Goal: Information Seeking & Learning: Learn about a topic

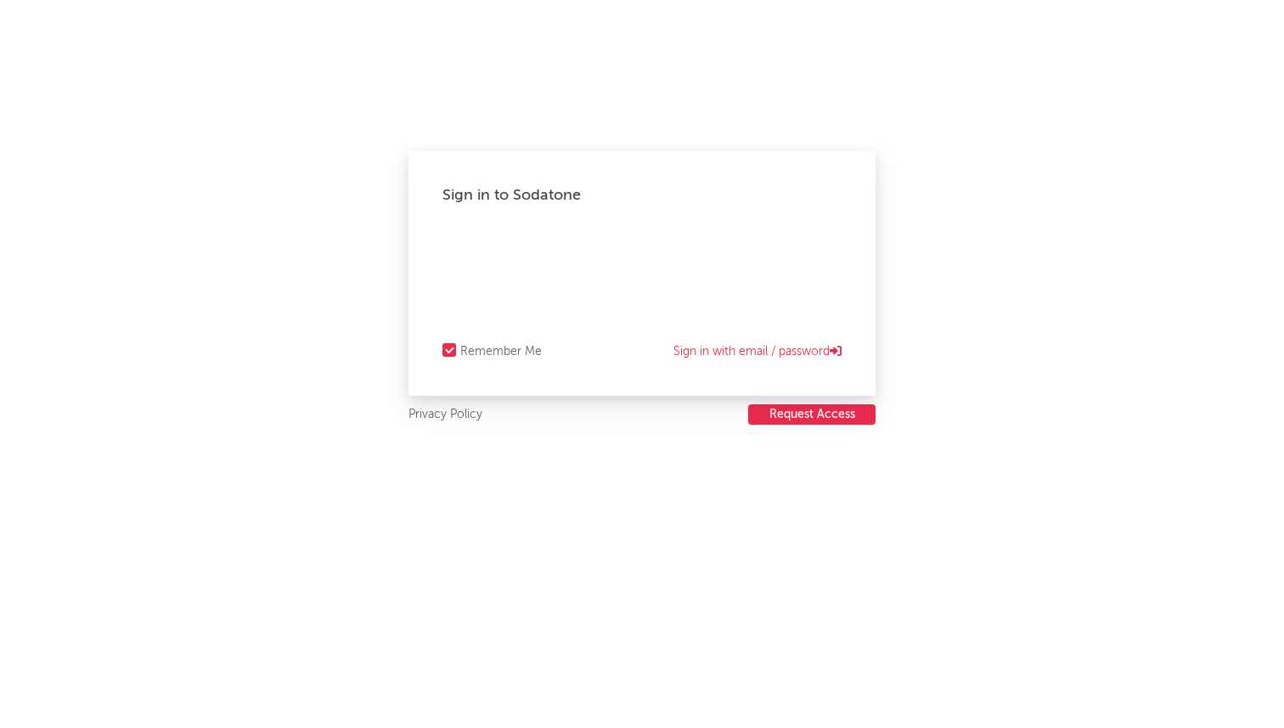
select select "recorded_music"
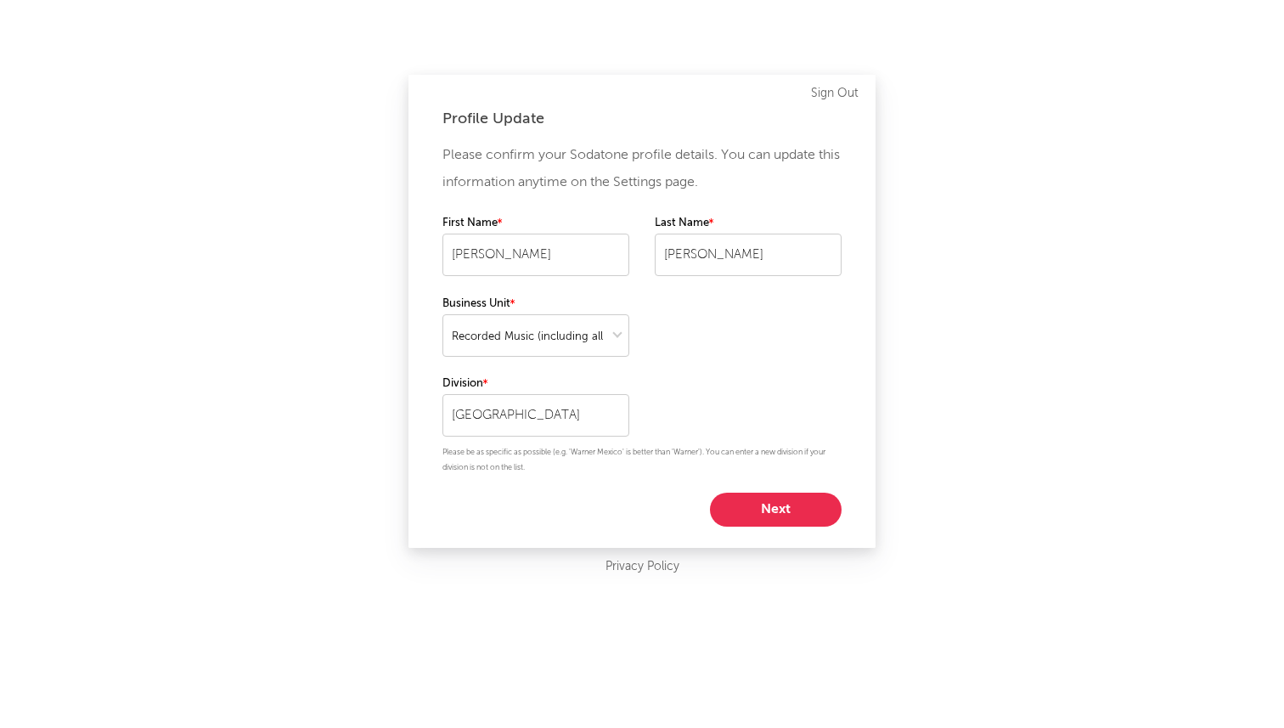
click at [788, 505] on button "Next" at bounding box center [776, 510] width 132 height 34
select select "manager"
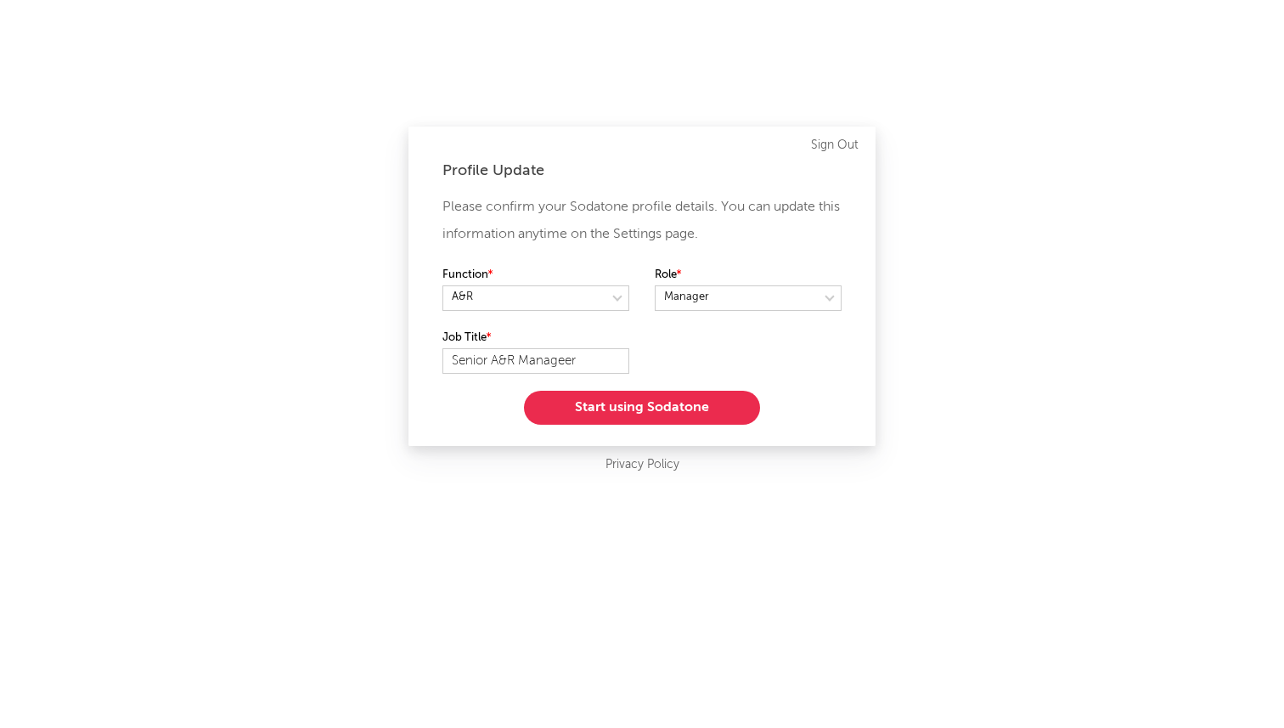
click at [707, 397] on button "Start using Sodatone" at bounding box center [642, 408] width 236 height 34
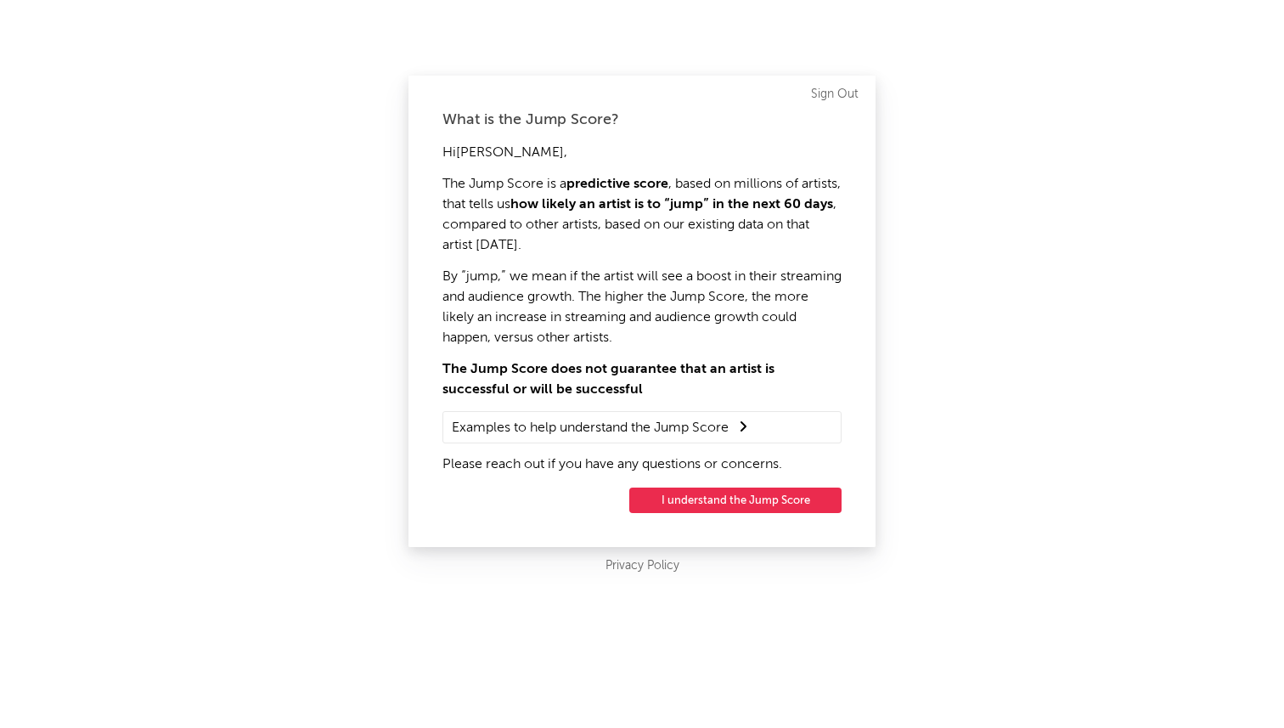
click at [723, 498] on button "I understand the Jump Score" at bounding box center [735, 500] width 212 height 25
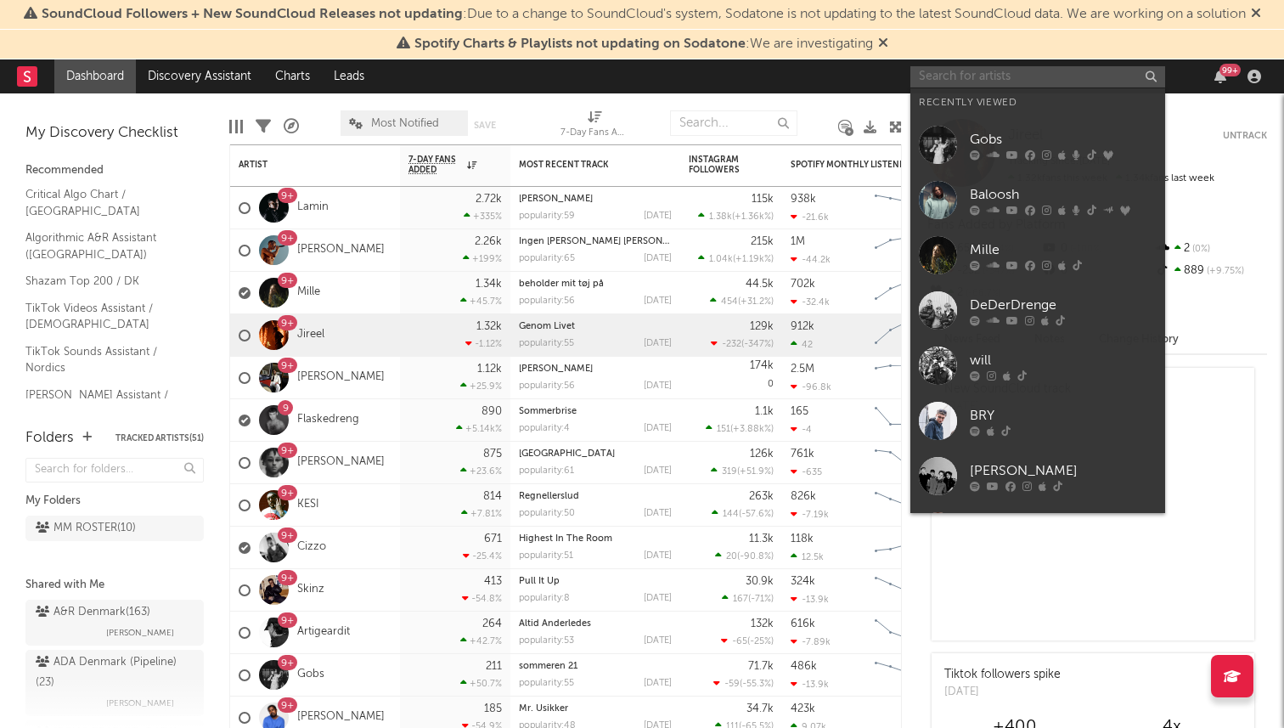
click at [966, 78] on input "text" at bounding box center [1037, 76] width 255 height 21
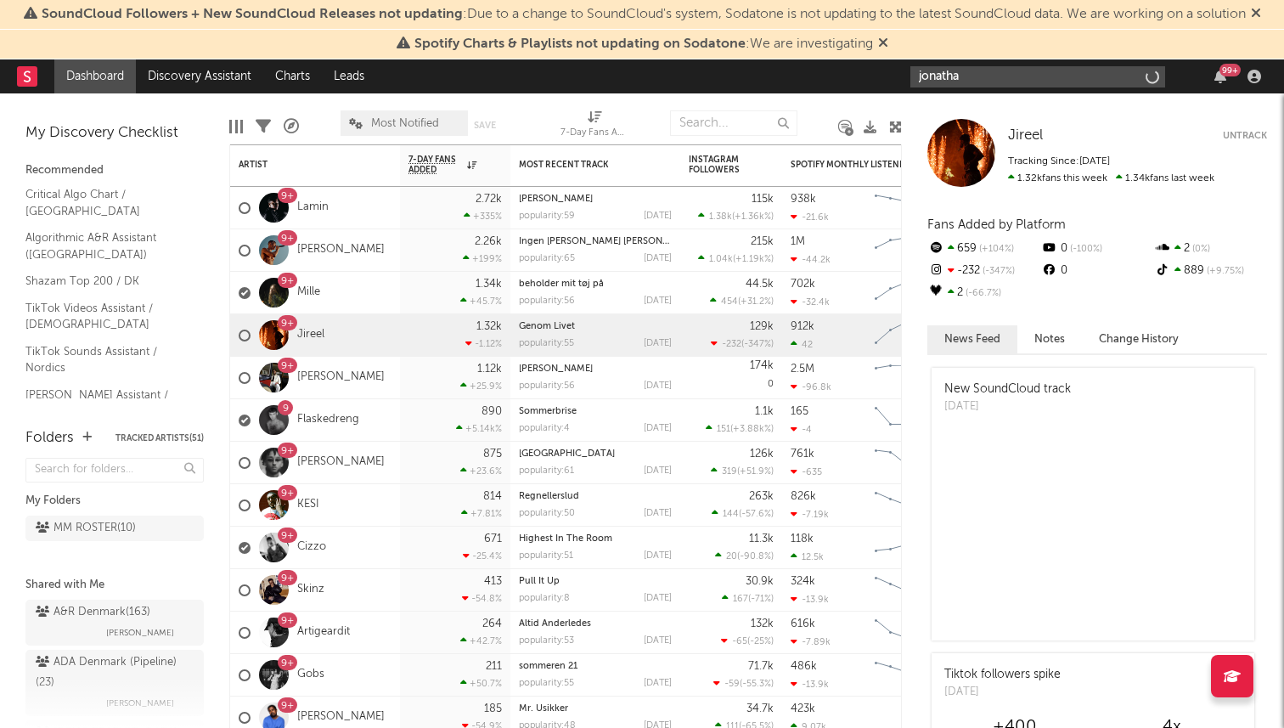
type input "[PERSON_NAME]"
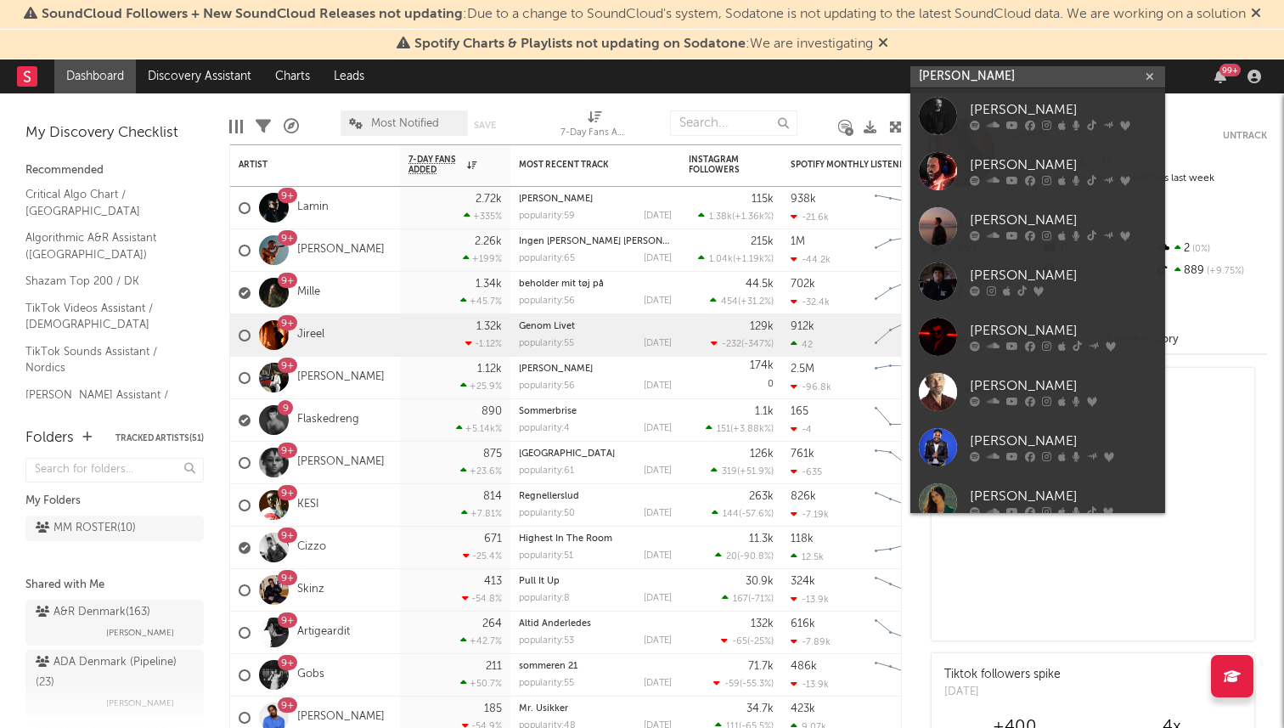
click at [972, 79] on input "[PERSON_NAME]" at bounding box center [1037, 76] width 255 height 21
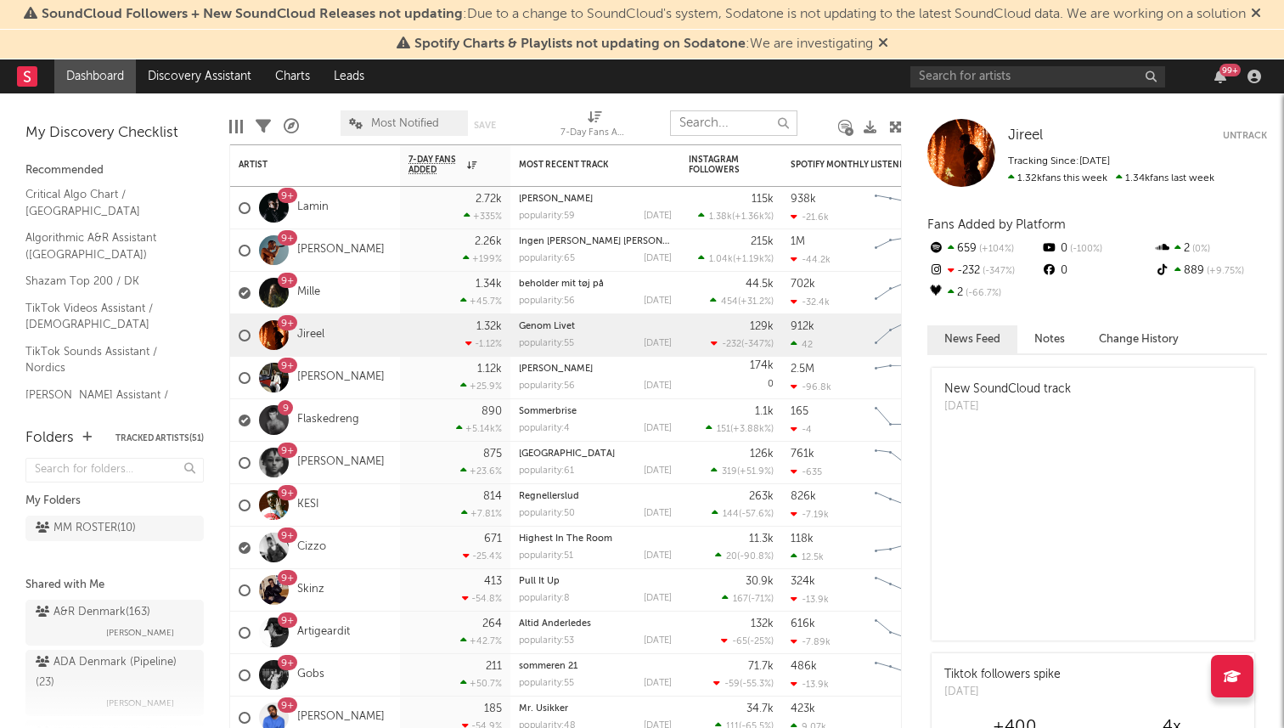
click at [703, 120] on input "text" at bounding box center [733, 122] width 127 height 25
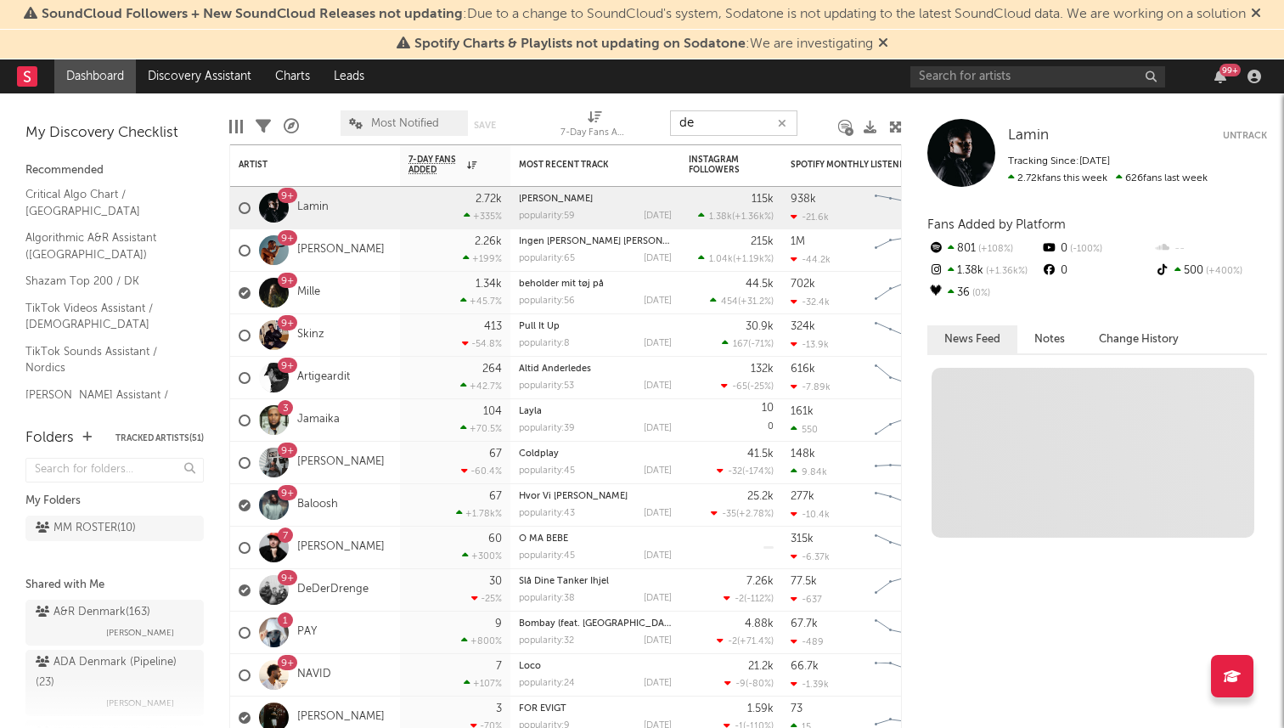
type input "de"
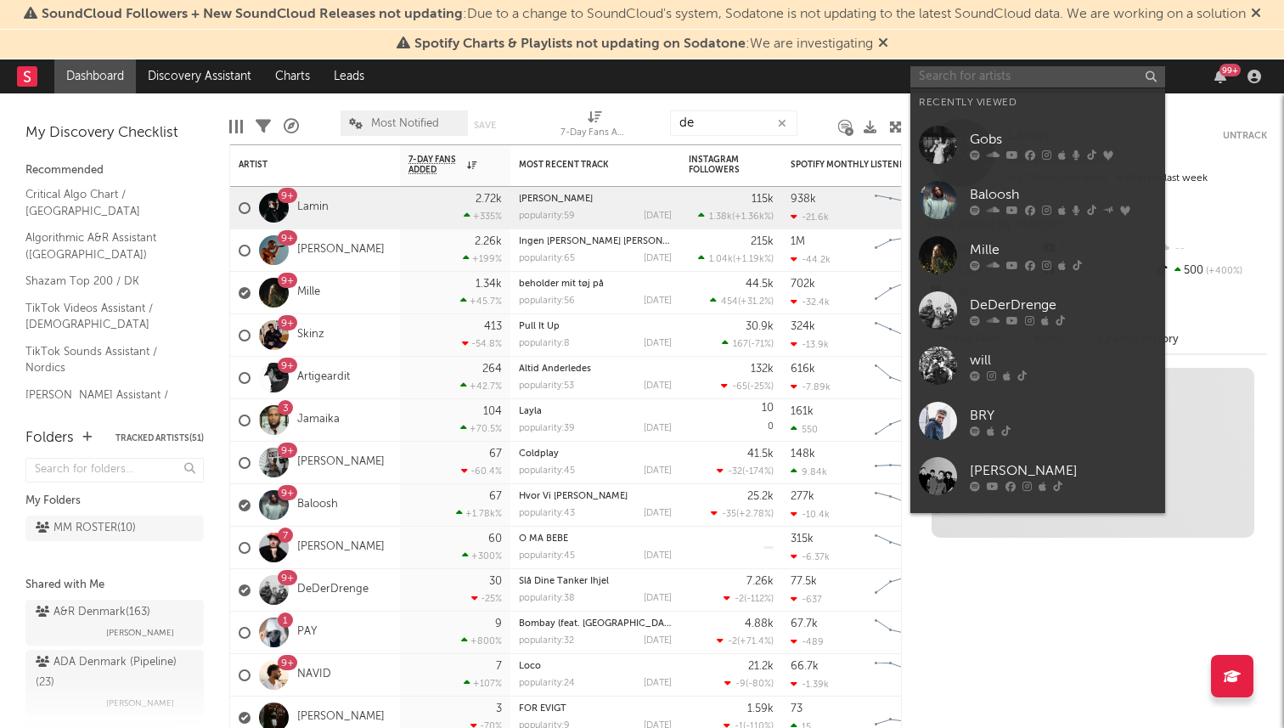
click at [951, 72] on input "text" at bounding box center [1037, 76] width 255 height 21
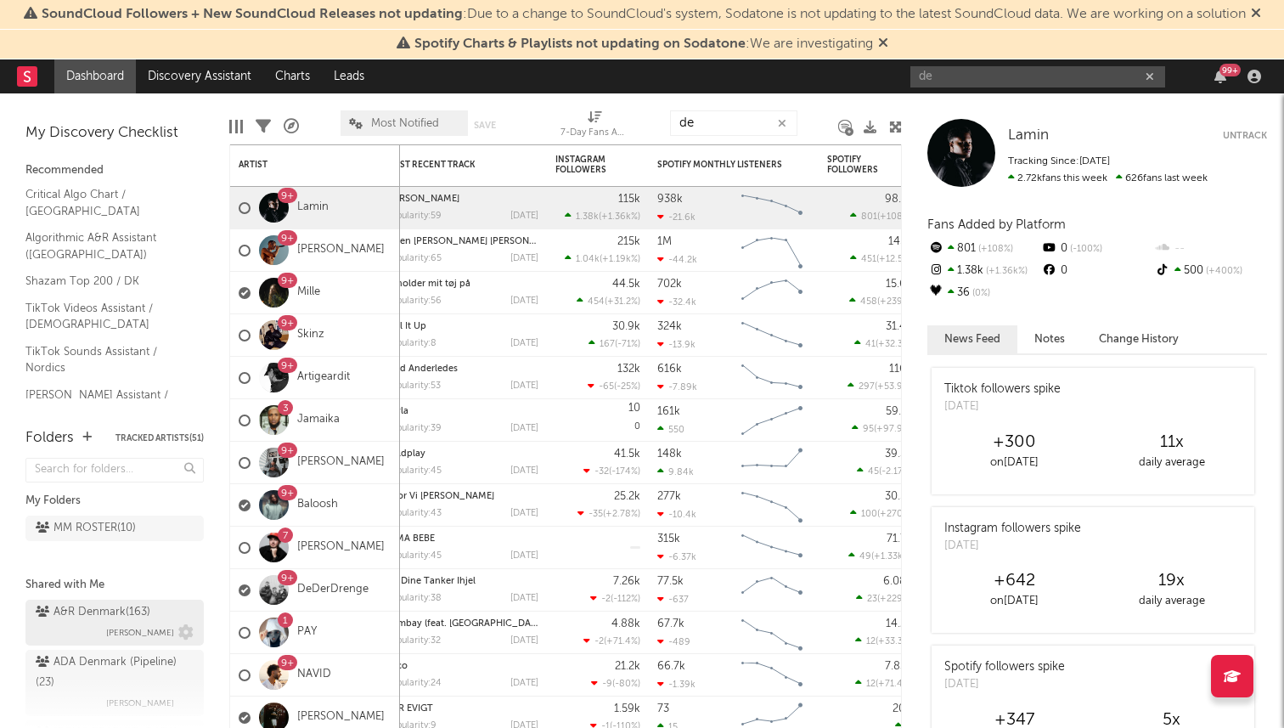
click at [100, 620] on div "A&R Denmark ( 163 )" at bounding box center [93, 612] width 115 height 20
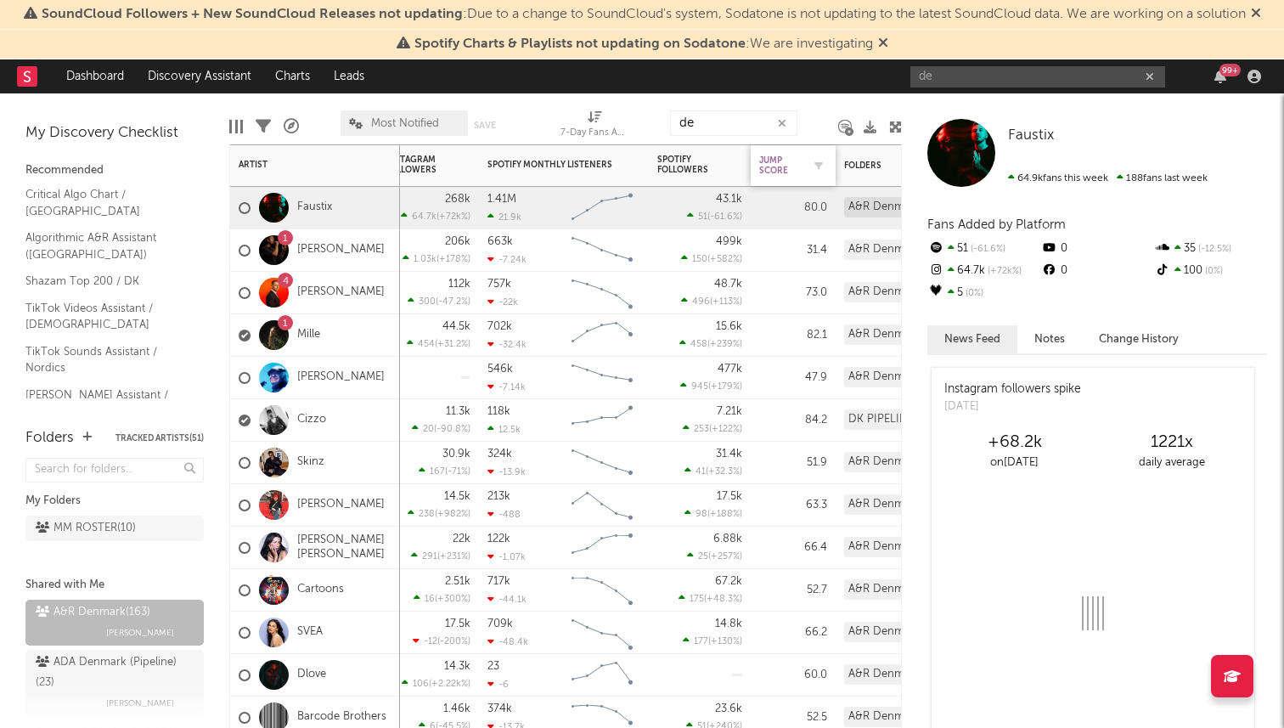
click at [777, 167] on div "Jump Score" at bounding box center [780, 165] width 42 height 20
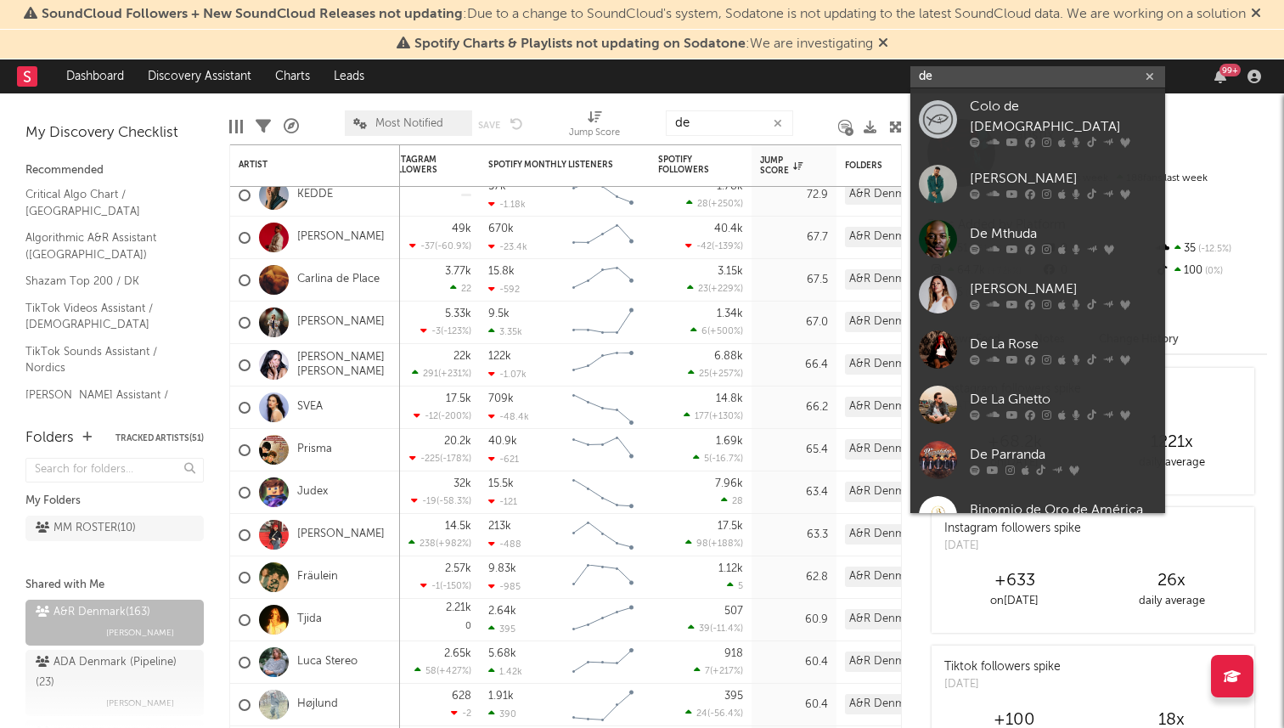
click at [939, 83] on input "de" at bounding box center [1037, 76] width 255 height 21
paste input "[URL][DOMAIN_NAME]"
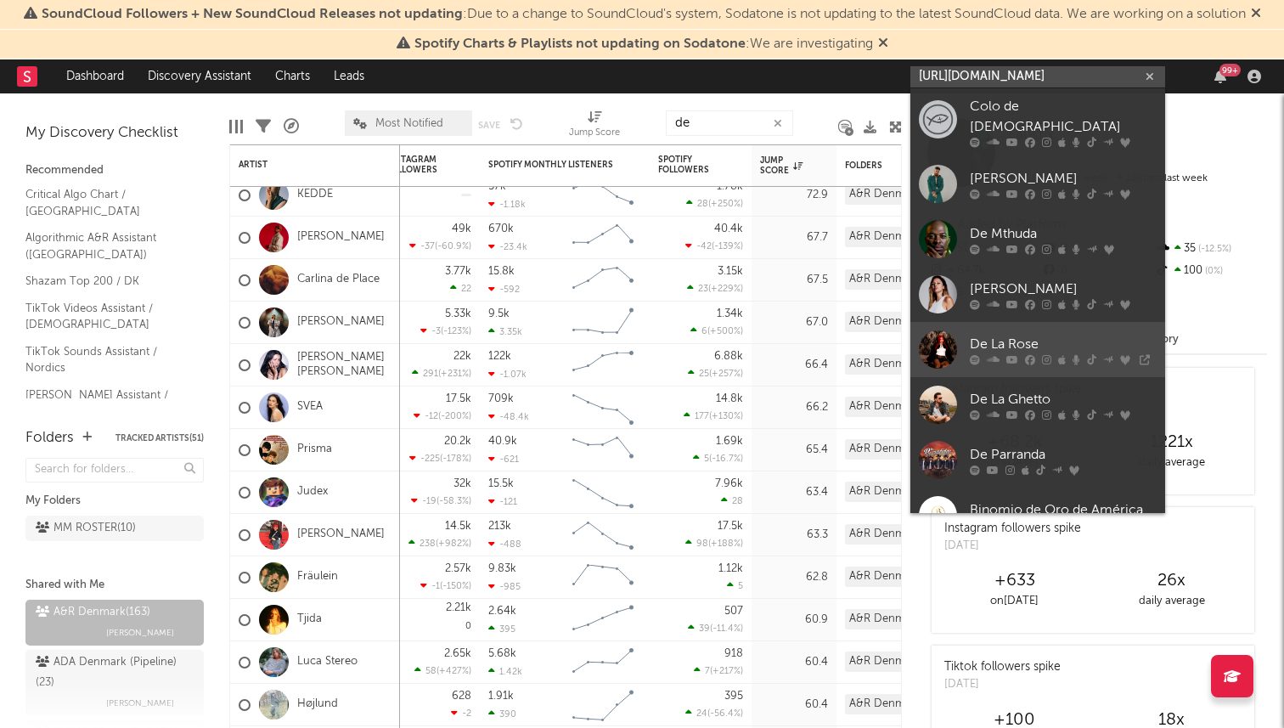
scroll to position [0, 28]
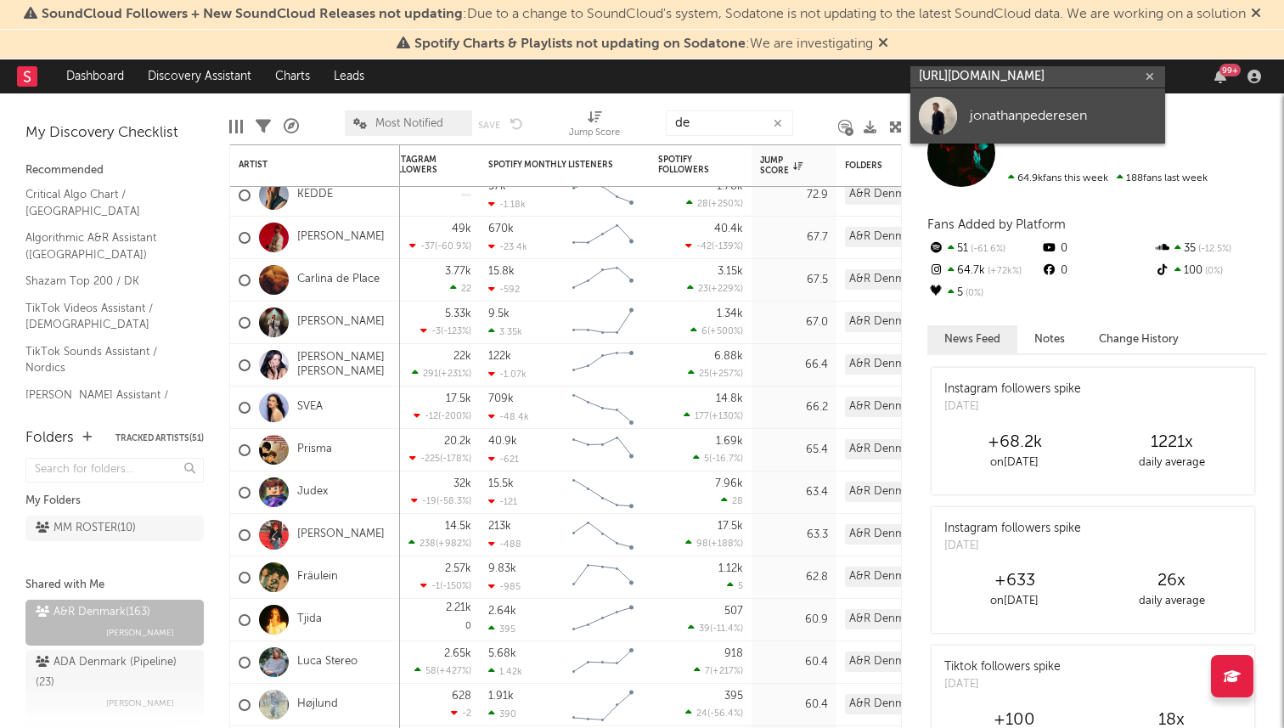
type input "[URL][DOMAIN_NAME]"
click at [1031, 111] on div "jonathanpederesen" at bounding box center [1063, 115] width 187 height 20
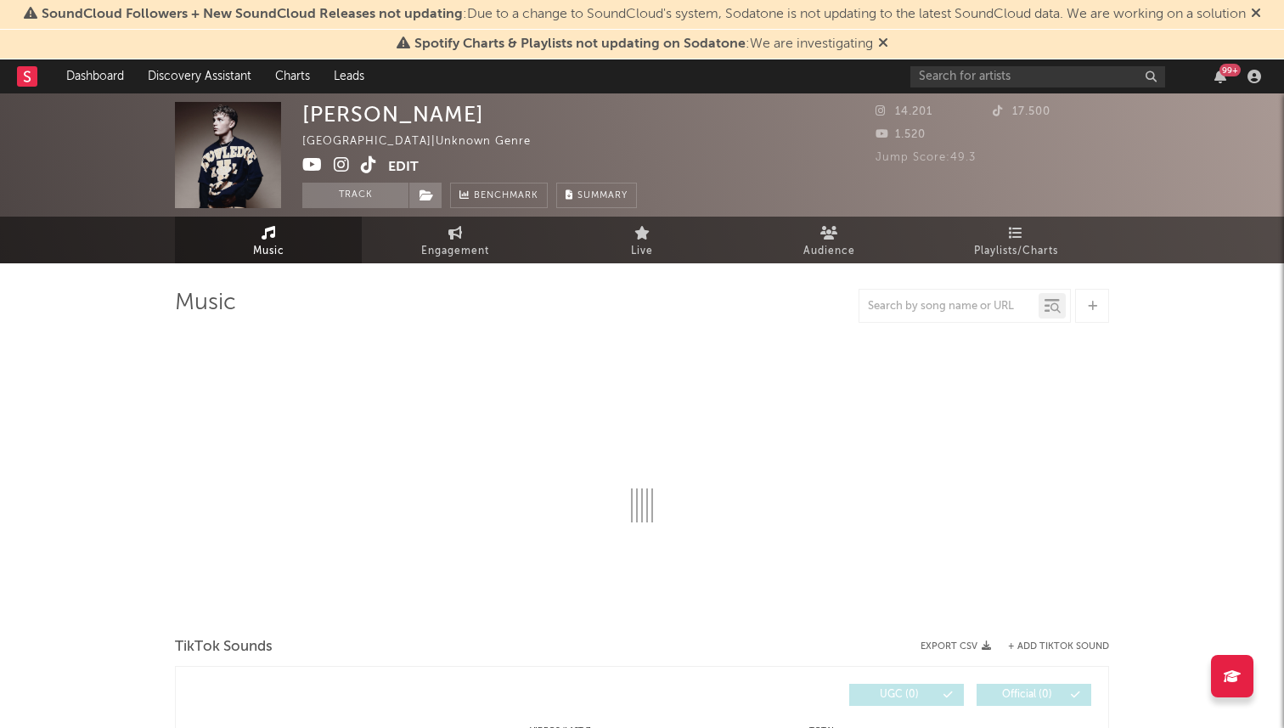
select select "1w"
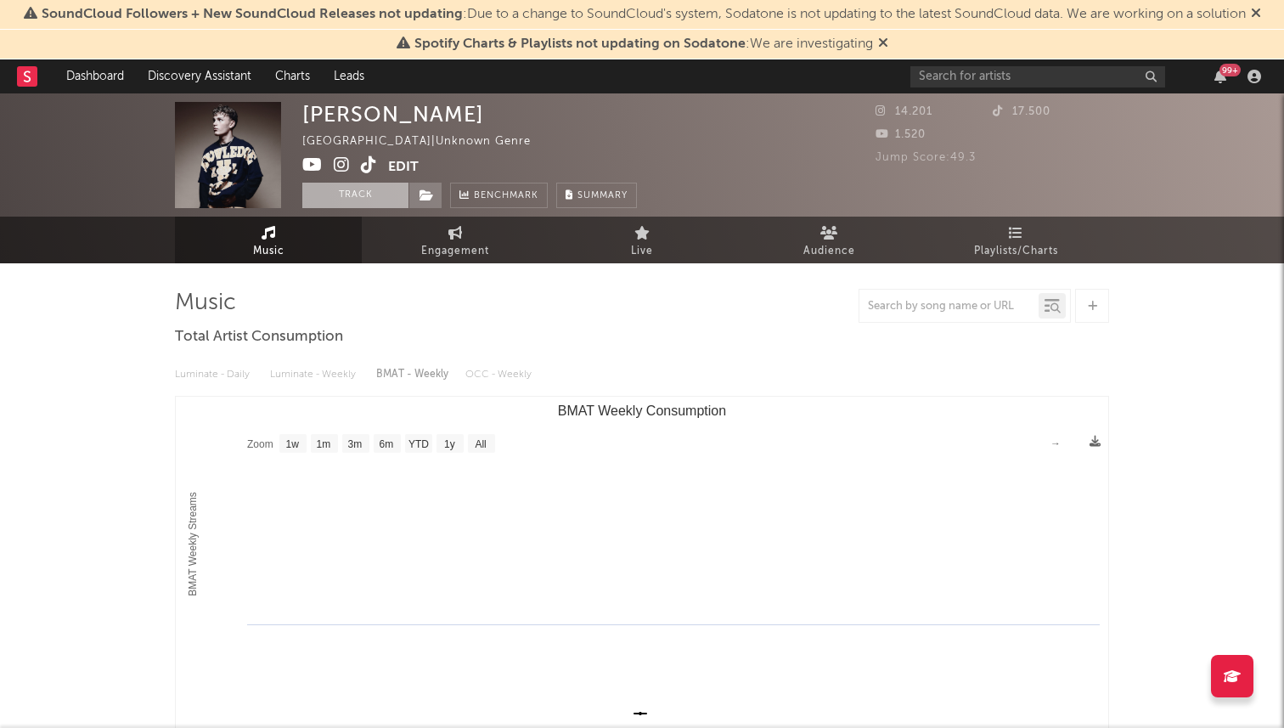
click at [364, 196] on button "Track" at bounding box center [355, 195] width 106 height 25
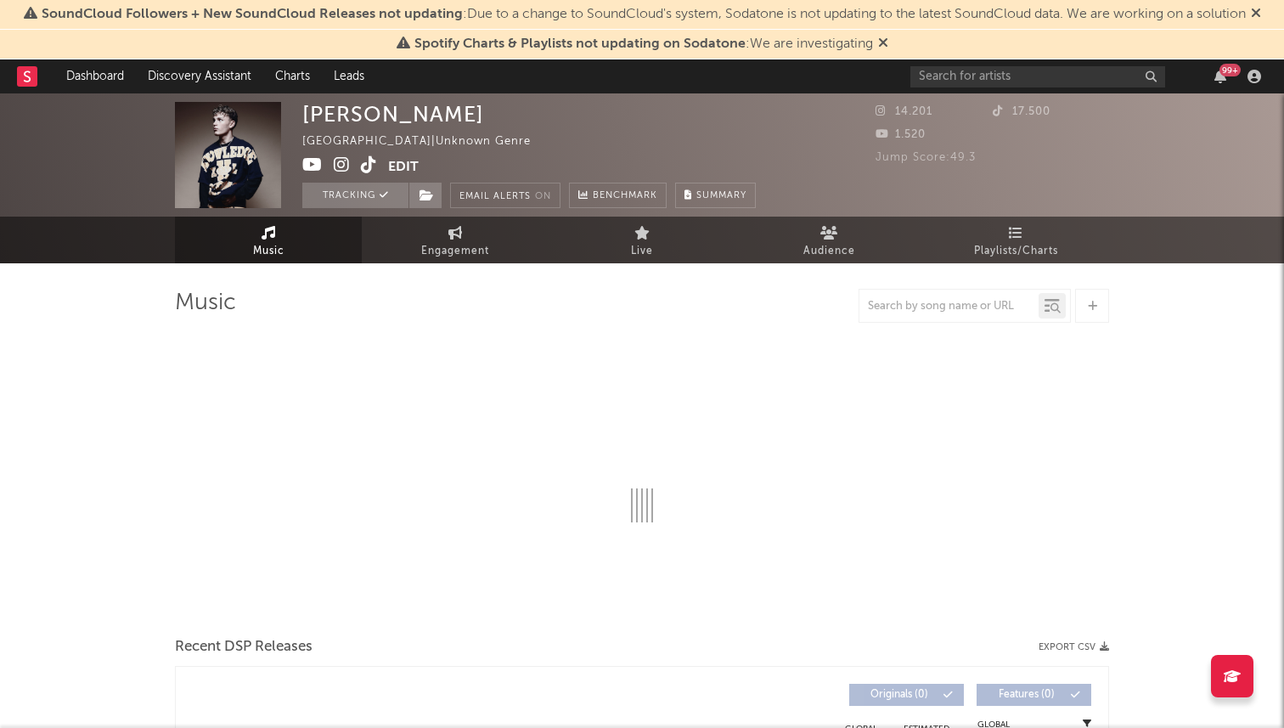
select select "1w"
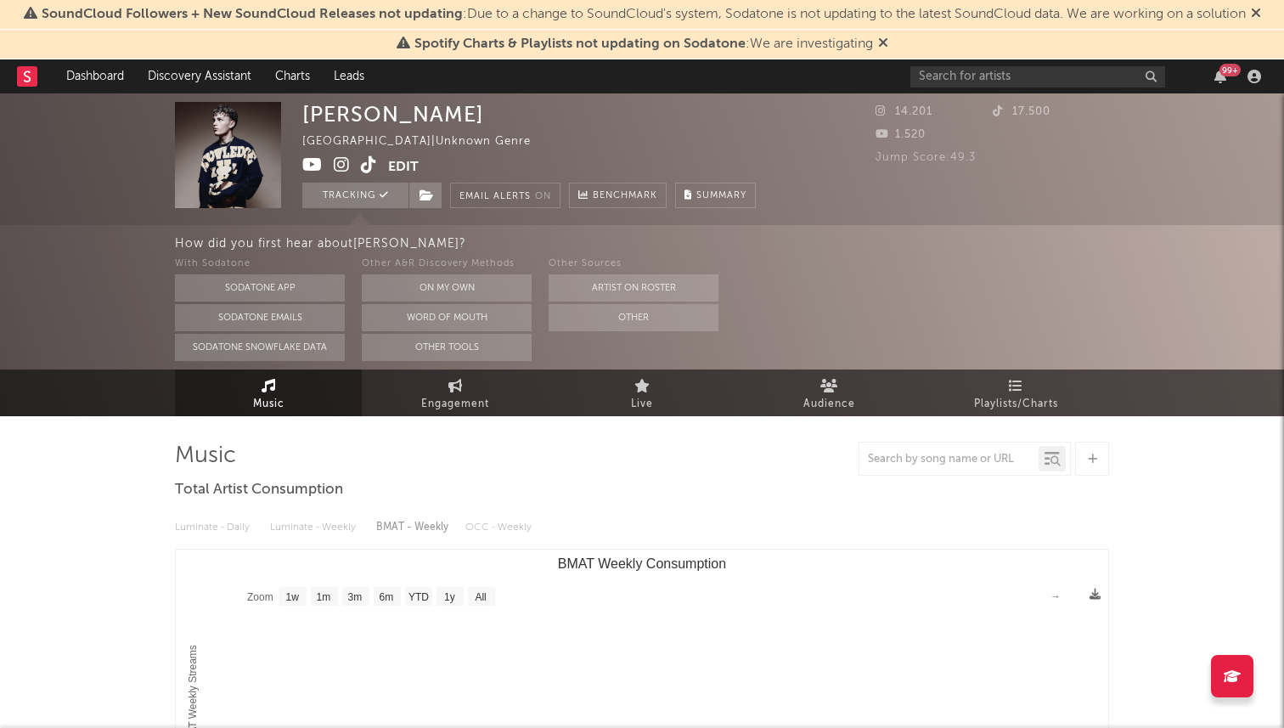
click at [403, 163] on button "Edit" at bounding box center [403, 166] width 31 height 21
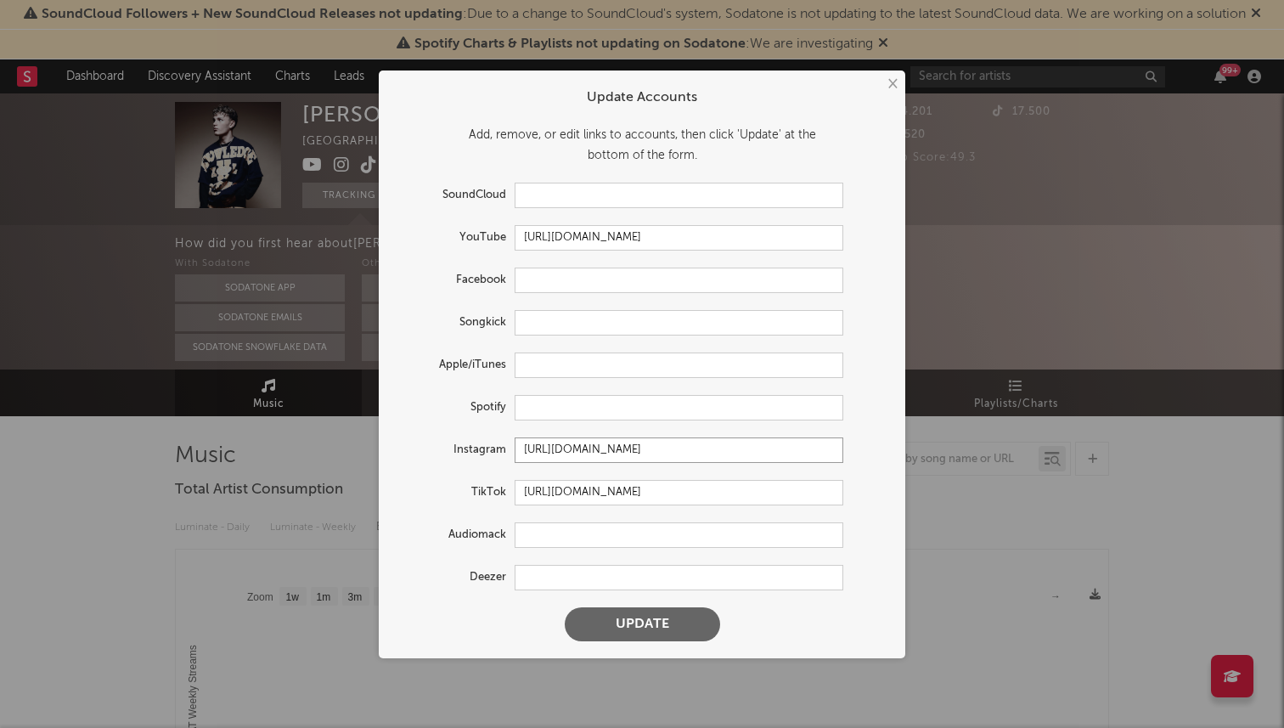
click at [722, 447] on input "[URL][DOMAIN_NAME]" at bounding box center [679, 449] width 329 height 25
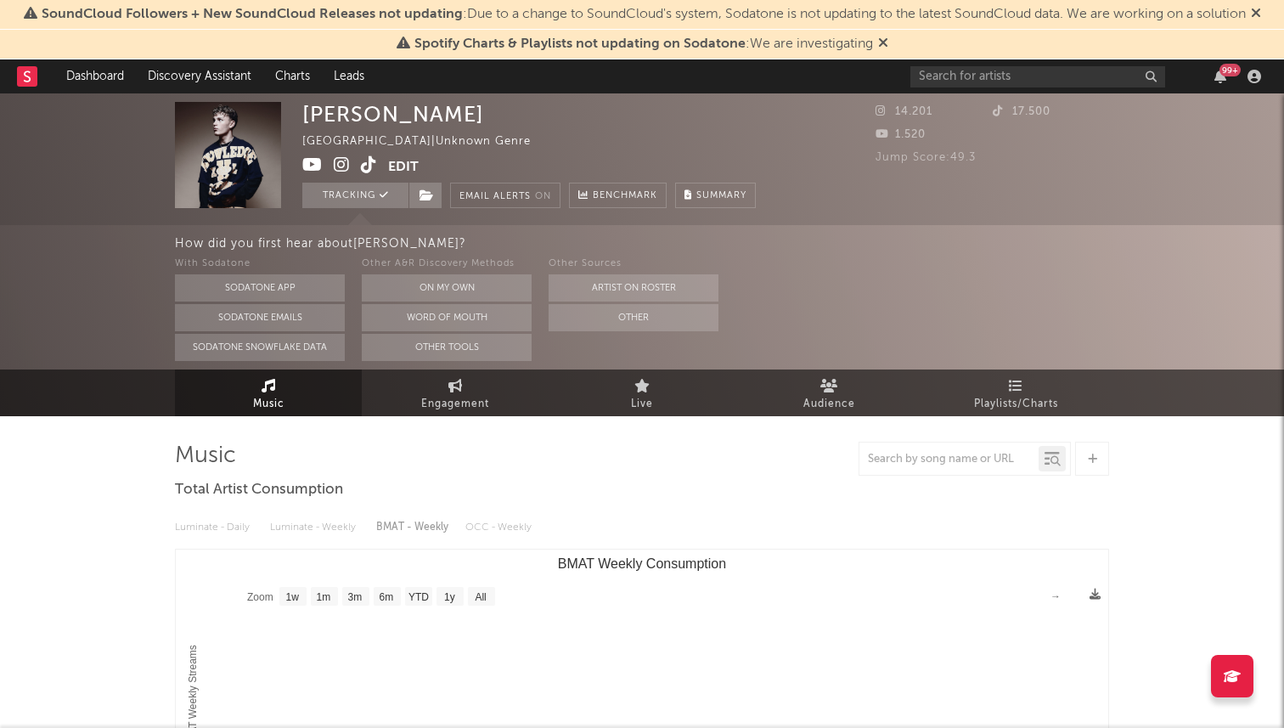
click at [1047, 190] on div "× Update Accounts Add, remove, or edit links to accounts, then click 'Update' a…" at bounding box center [642, 364] width 1284 height 728
